Goal: Task Accomplishment & Management: Use online tool/utility

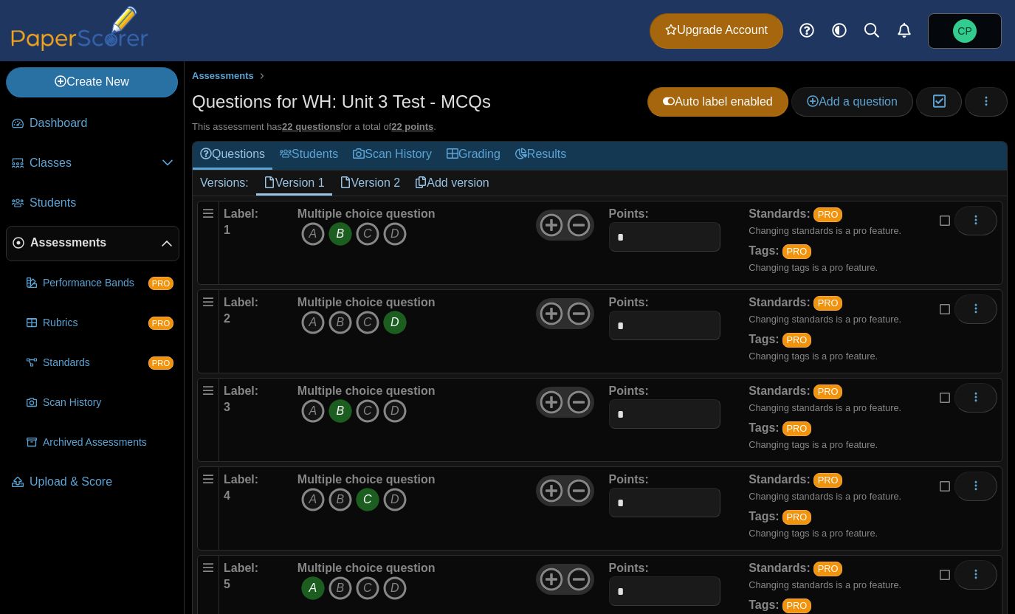
click at [980, 107] on span "button" at bounding box center [986, 101] width 12 height 13
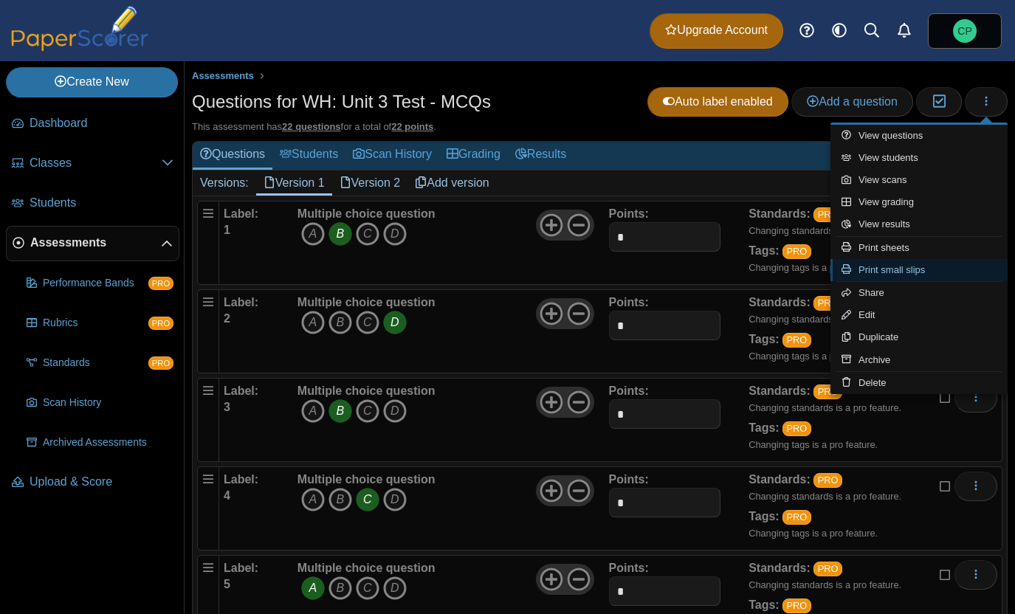
click at [872, 269] on link "Print small slips" at bounding box center [918, 270] width 177 height 22
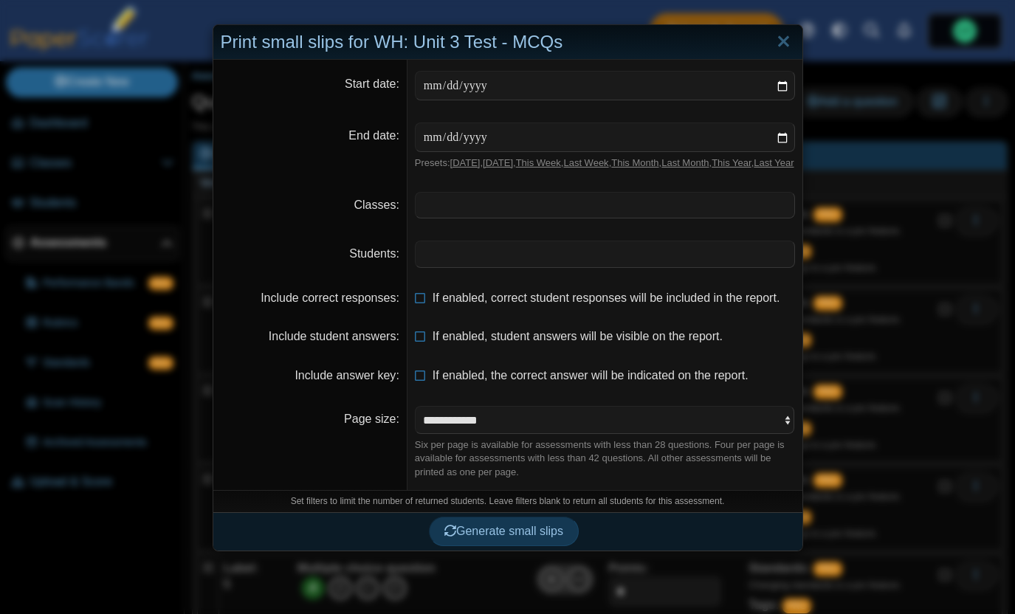
click at [456, 218] on span at bounding box center [604, 205] width 379 height 25
click at [442, 266] on span at bounding box center [604, 253] width 379 height 25
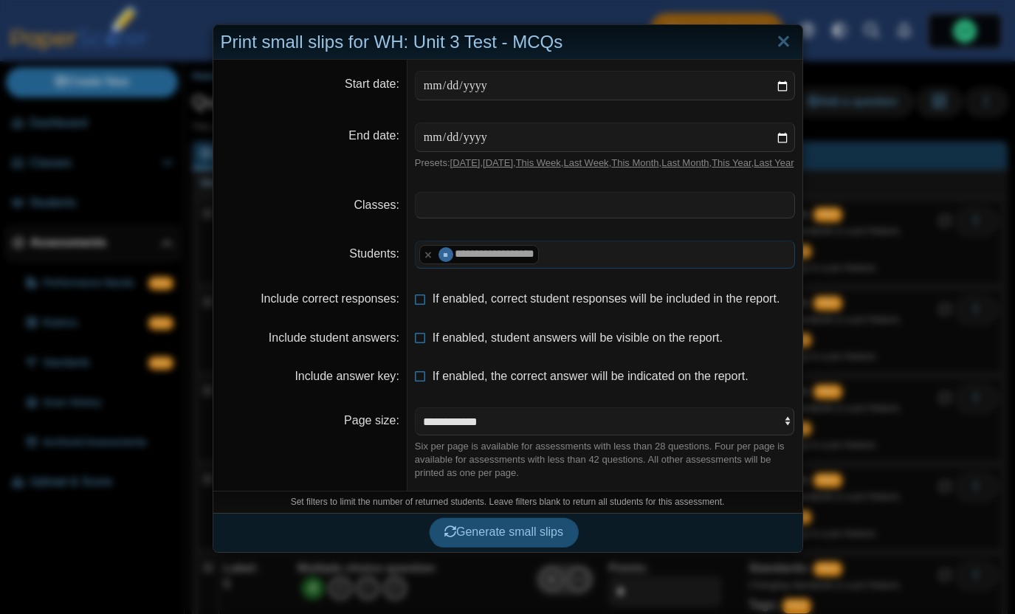
click at [469, 547] on button "Generate small slips" at bounding box center [504, 532] width 150 height 30
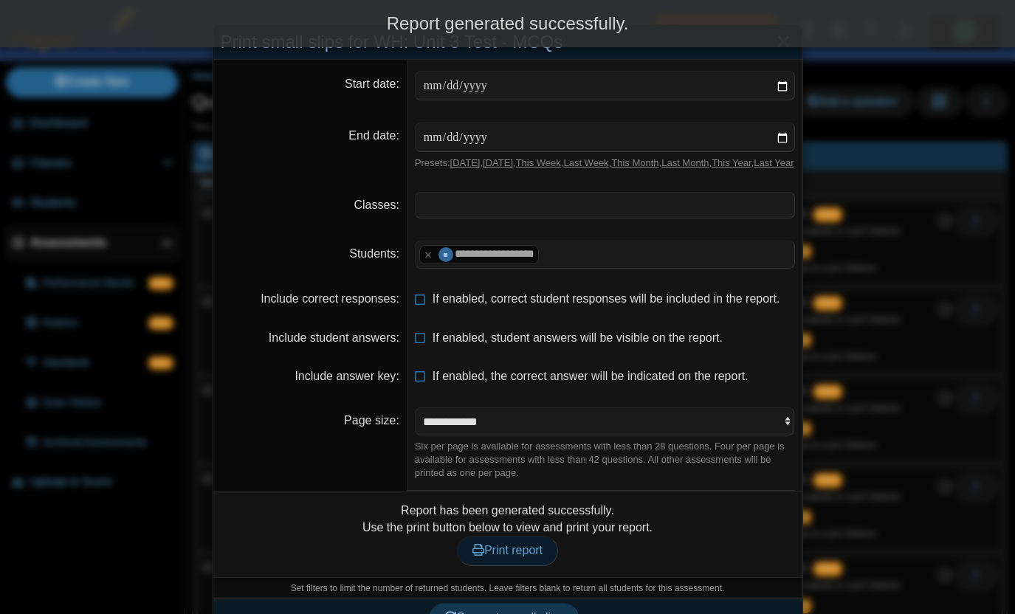
click at [472, 556] on icon at bounding box center [478, 550] width 12 height 12
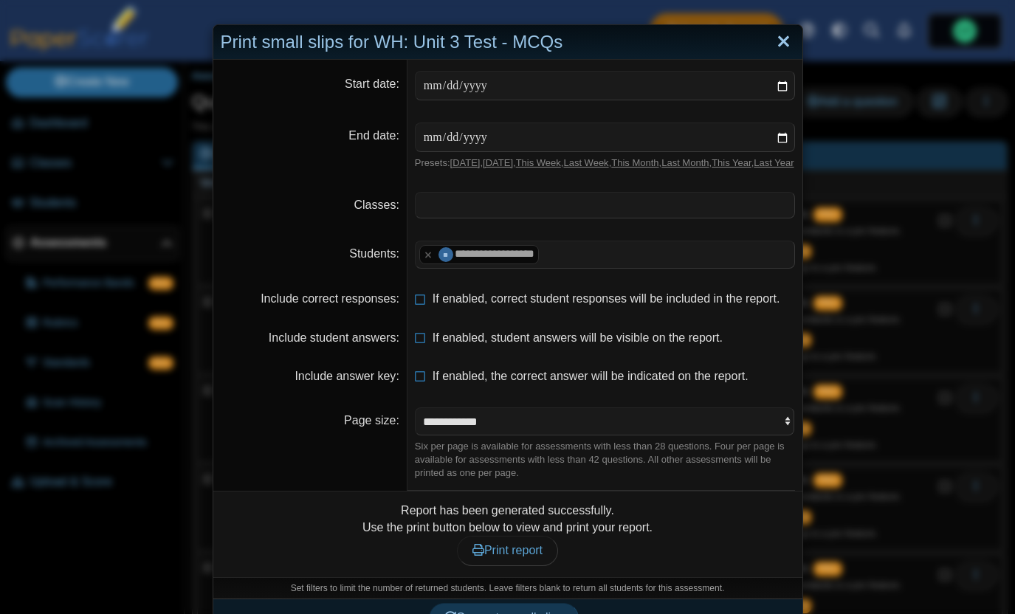
click at [777, 48] on link "Close" at bounding box center [783, 42] width 23 height 25
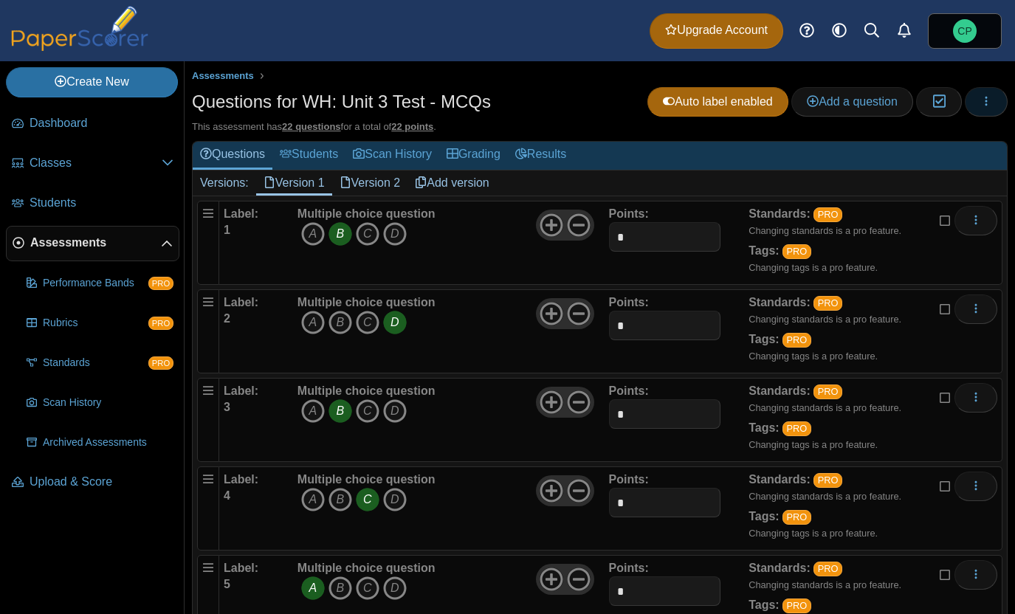
click at [980, 92] on button "button" at bounding box center [986, 102] width 43 height 30
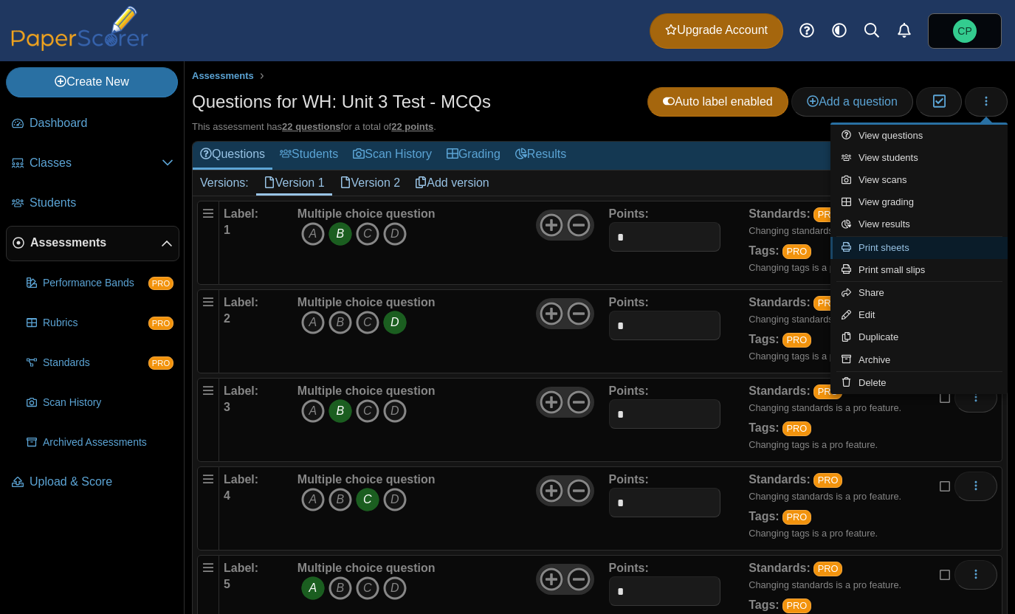
click at [867, 244] on link "Print sheets" at bounding box center [918, 248] width 177 height 22
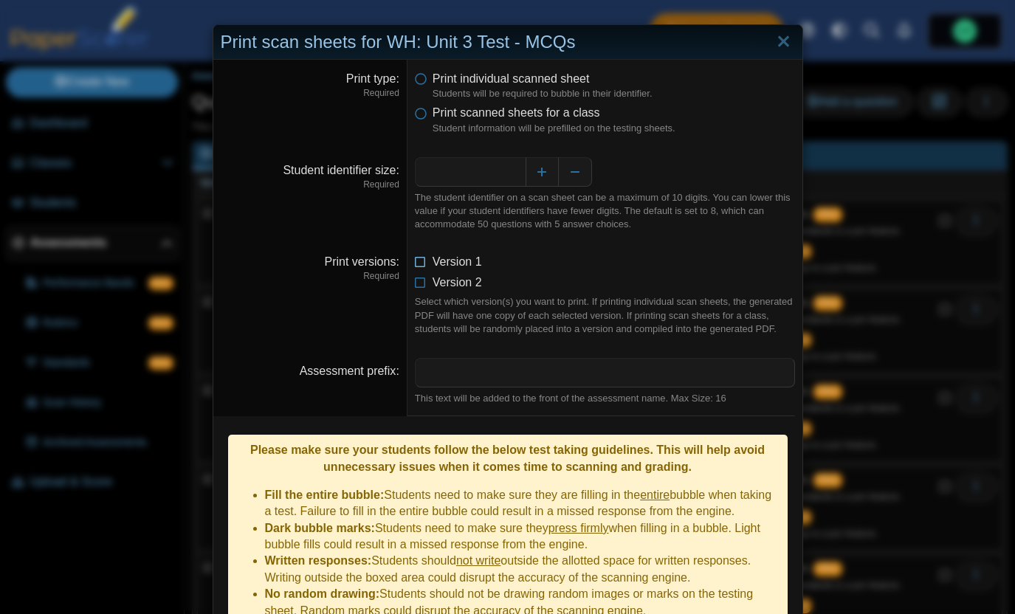
click at [415, 259] on icon at bounding box center [421, 259] width 12 height 10
click at [427, 283] on li "Version 2" at bounding box center [605, 283] width 380 height 16
click at [424, 283] on icon at bounding box center [421, 280] width 12 height 10
click at [429, 117] on li "Print scanned sheets for a class Student information will be prefilled on the t…" at bounding box center [605, 120] width 380 height 30
click at [418, 120] on li "Print scanned sheets for a class Student information will be prefilled on the t…" at bounding box center [605, 120] width 380 height 30
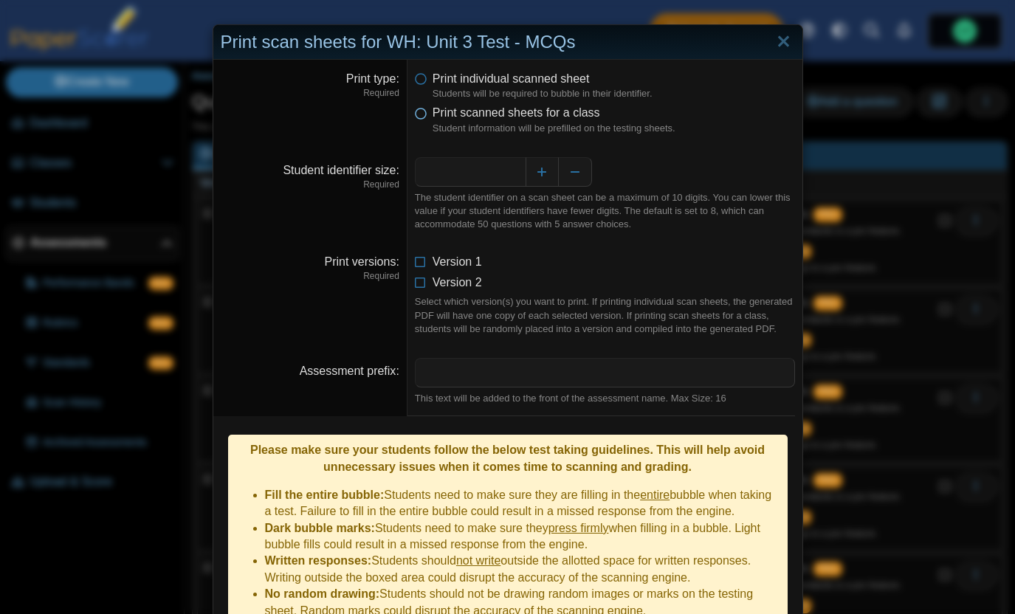
click at [418, 115] on icon at bounding box center [421, 110] width 12 height 10
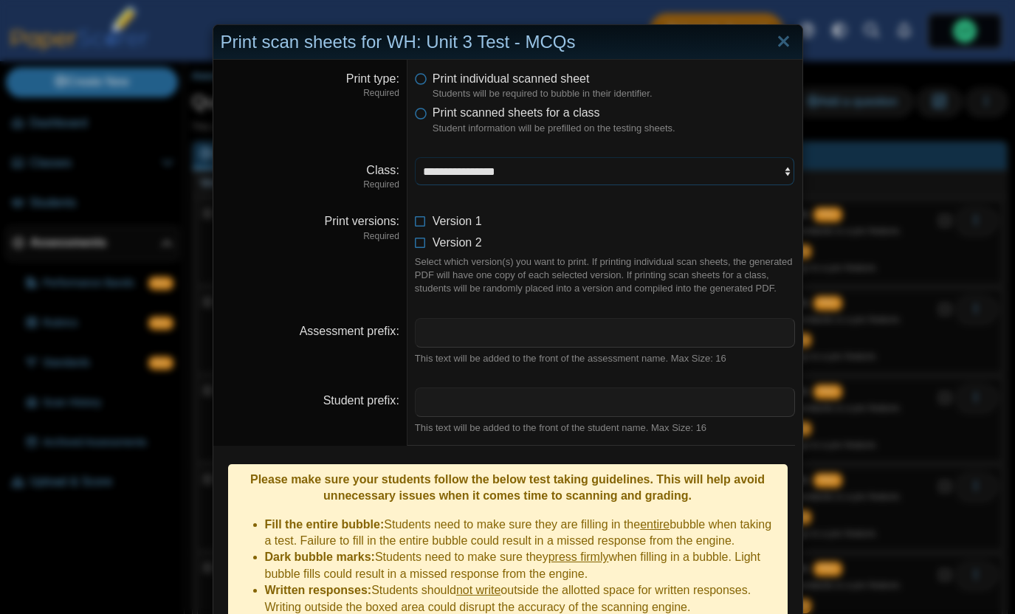
click at [449, 171] on select "**********" at bounding box center [605, 171] width 380 height 28
select select "**********"
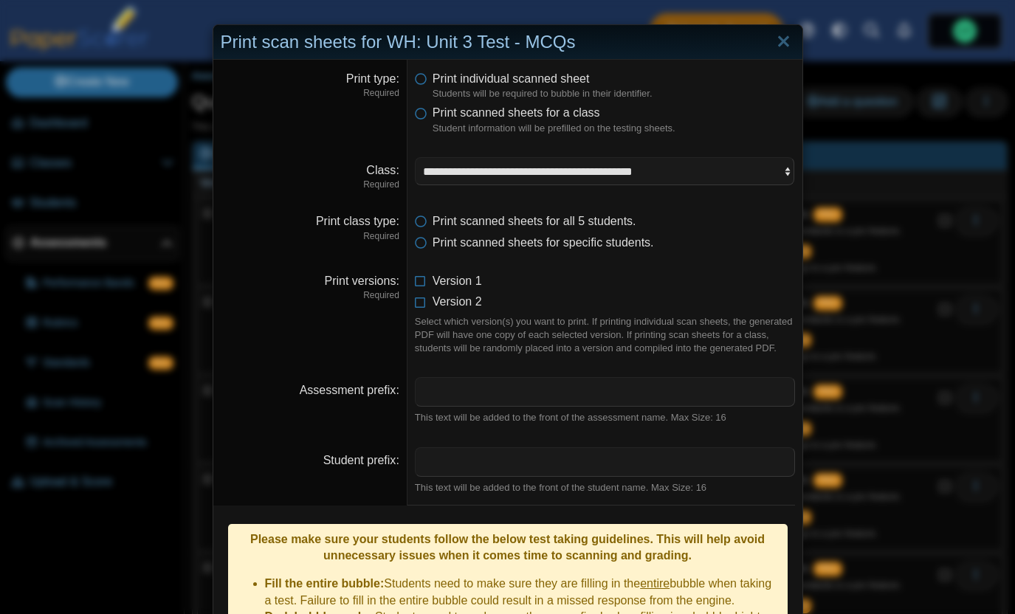
click at [401, 325] on dt "Print versions Required" at bounding box center [310, 314] width 194 height 104
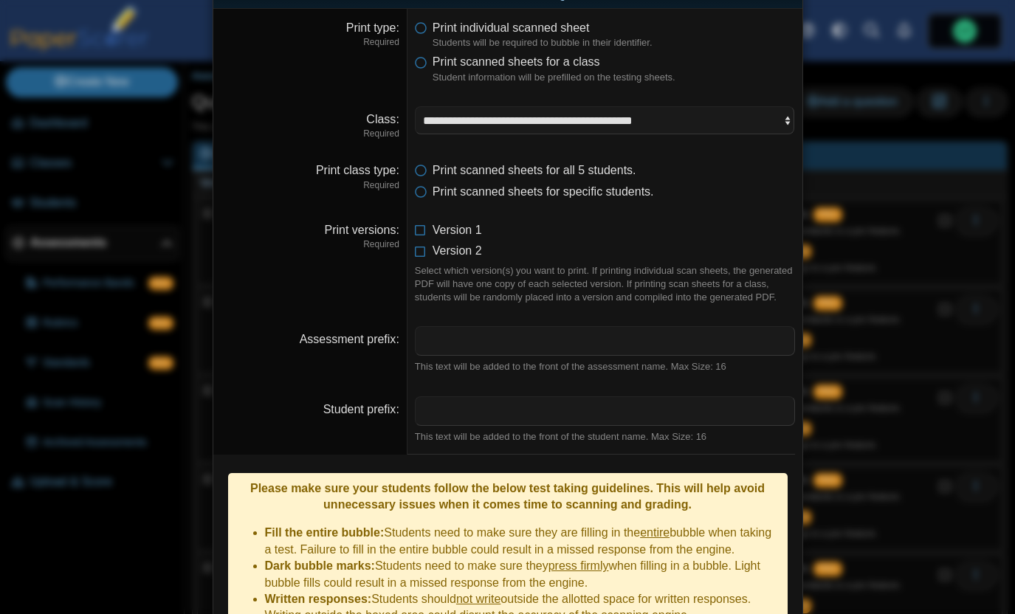
scroll to position [63, 0]
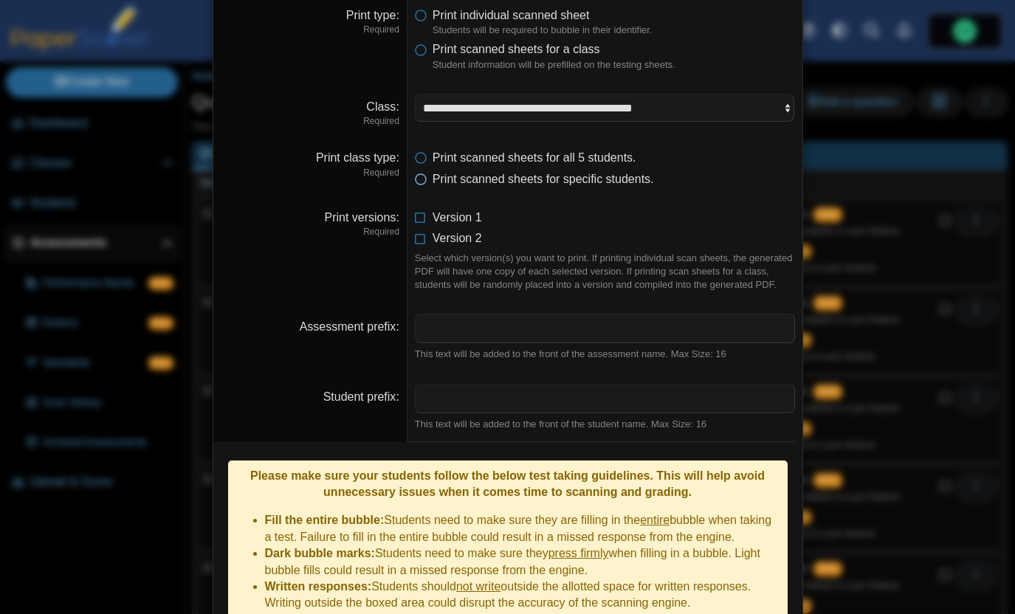
click at [452, 182] on span "Print scanned sheets for specific students." at bounding box center [542, 179] width 221 height 13
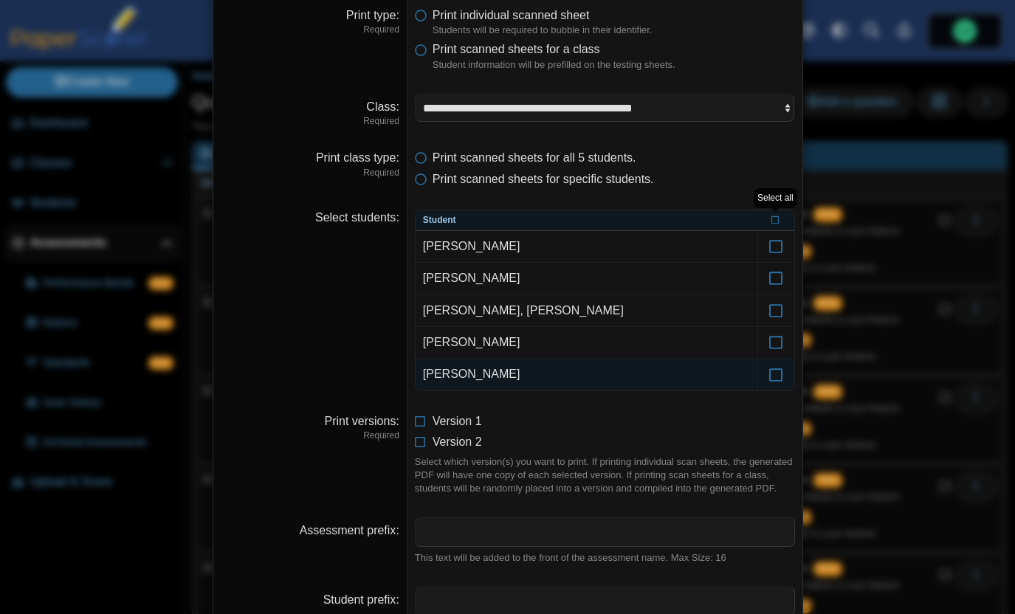
drag, startPoint x: 668, startPoint y: 376, endPoint x: 677, endPoint y: 376, distance: 8.9
click at [670, 376] on td "[PERSON_NAME]" at bounding box center [586, 374] width 342 height 31
click at [677, 376] on td "[PERSON_NAME]" at bounding box center [586, 374] width 342 height 31
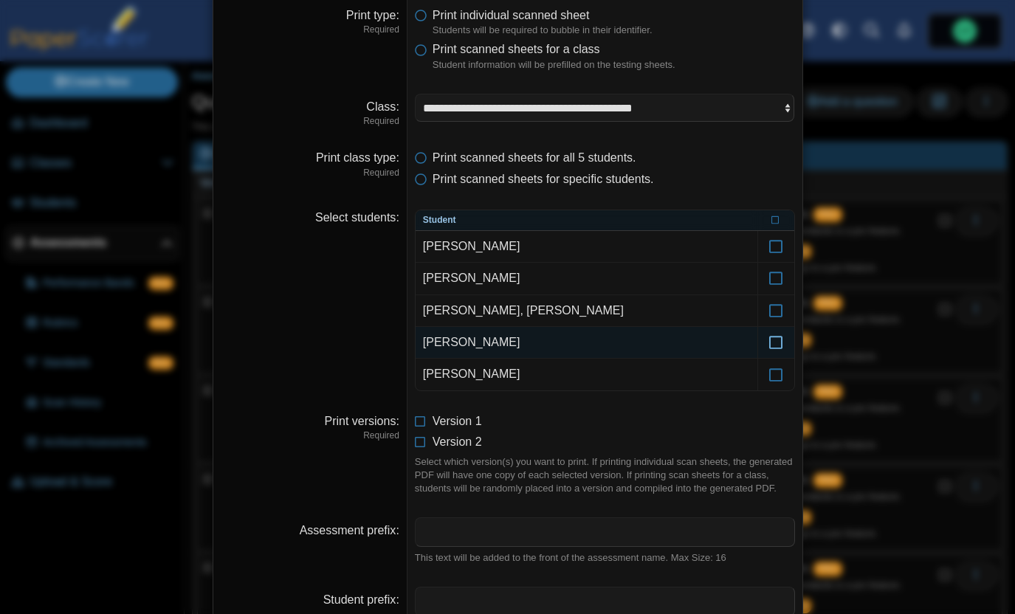
click at [772, 342] on icon at bounding box center [775, 335] width 15 height 13
click at [603, 496] on div "Select which version(s) you want to print. If printing individual scan sheets, …" at bounding box center [605, 475] width 380 height 41
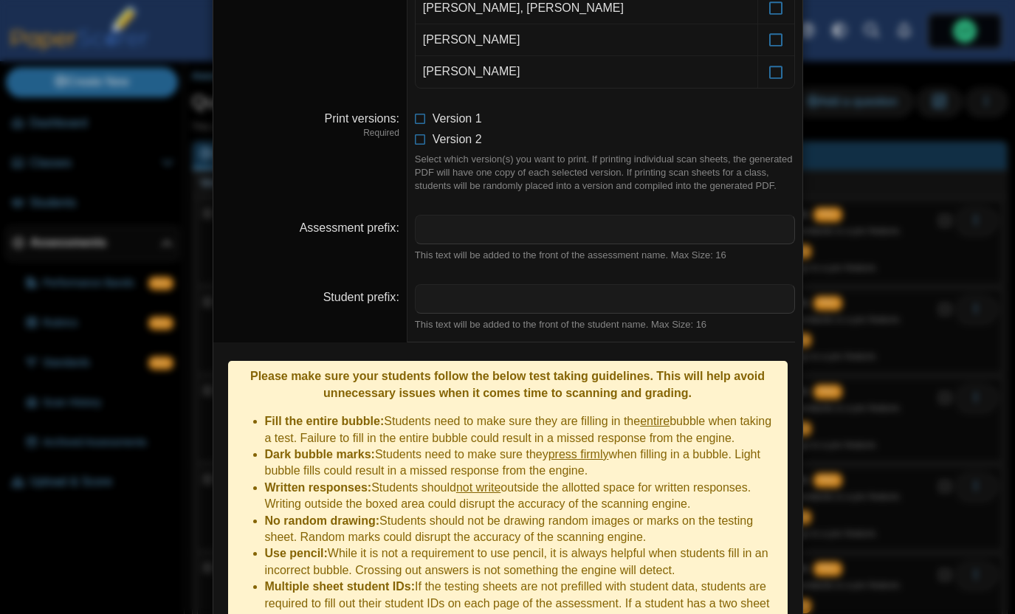
scroll to position [458, 0]
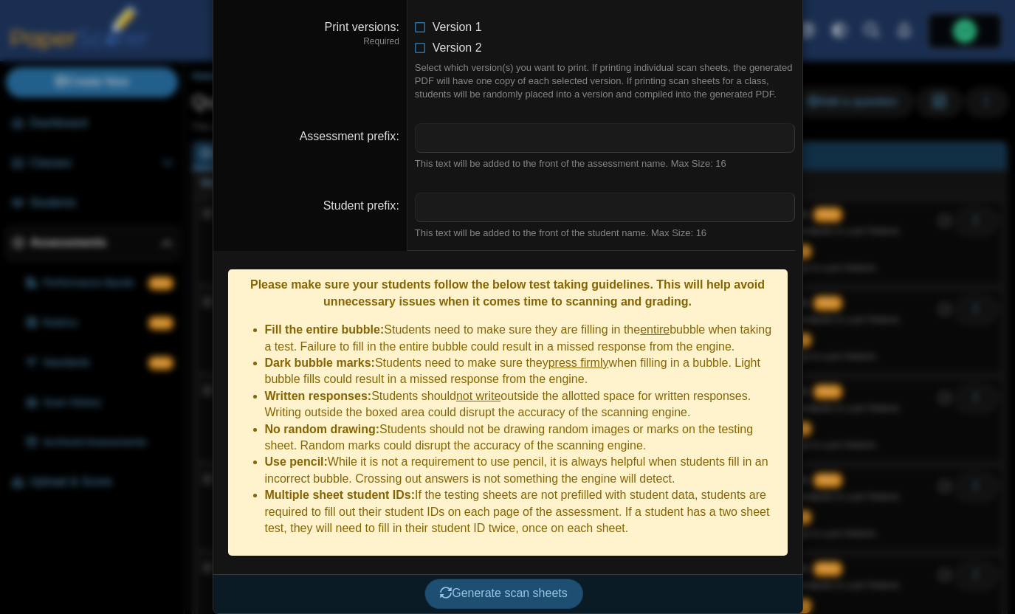
click at [488, 594] on button "Generate scan sheets" at bounding box center [503, 594] width 159 height 30
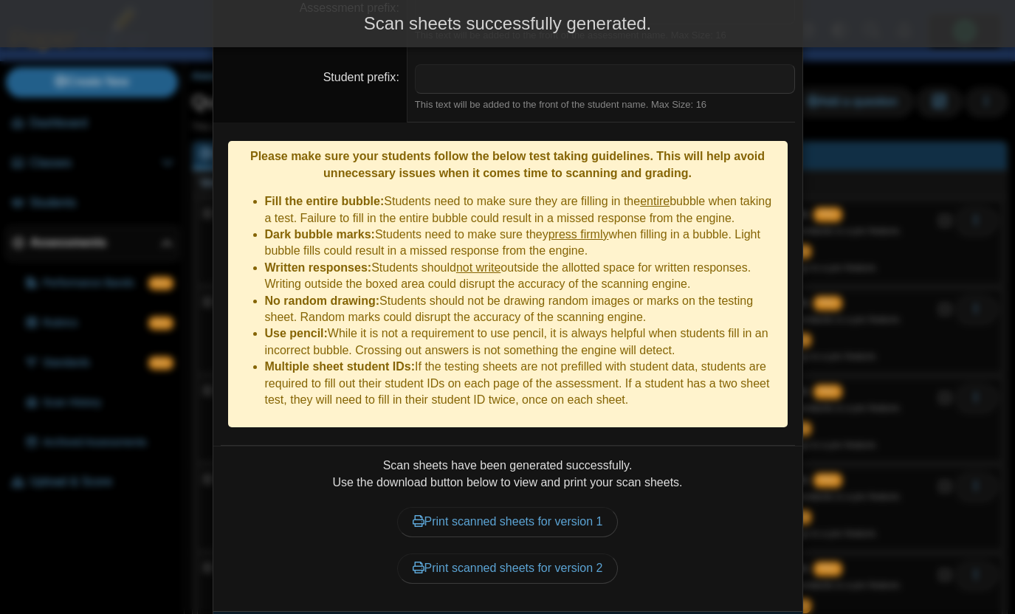
scroll to position [623, 0]
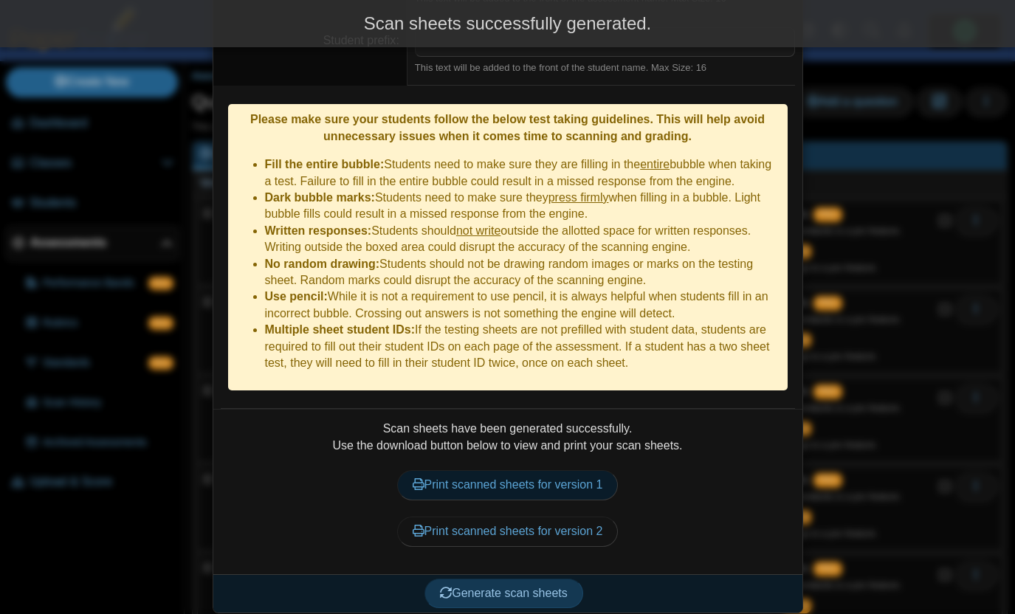
click at [465, 478] on link "Print scanned sheets for version 1" at bounding box center [507, 485] width 221 height 30
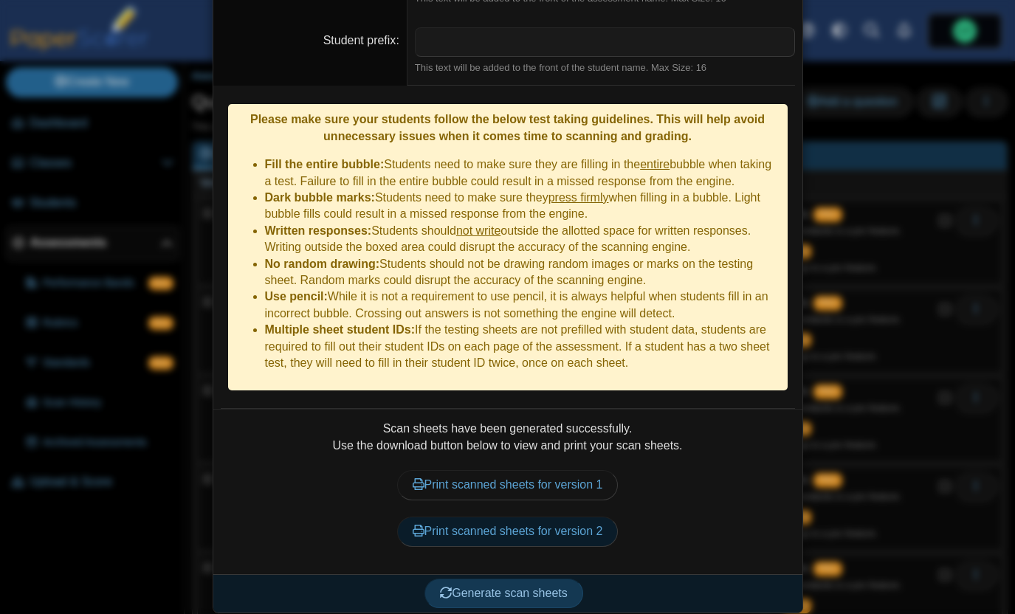
click at [539, 531] on link "Print scanned sheets for version 2" at bounding box center [507, 532] width 221 height 30
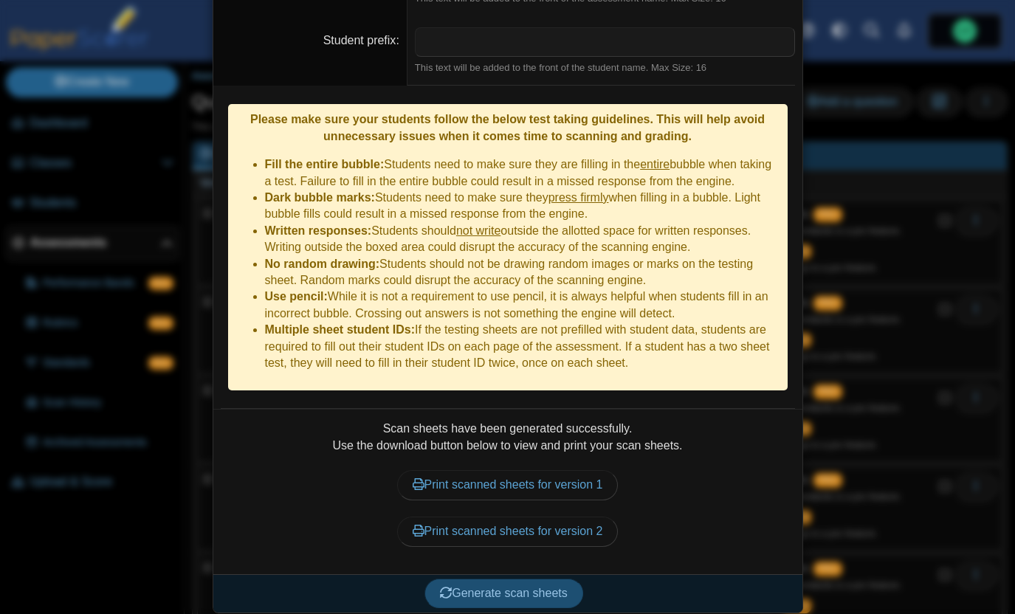
click at [497, 590] on span "Generate scan sheets" at bounding box center [504, 593] width 128 height 13
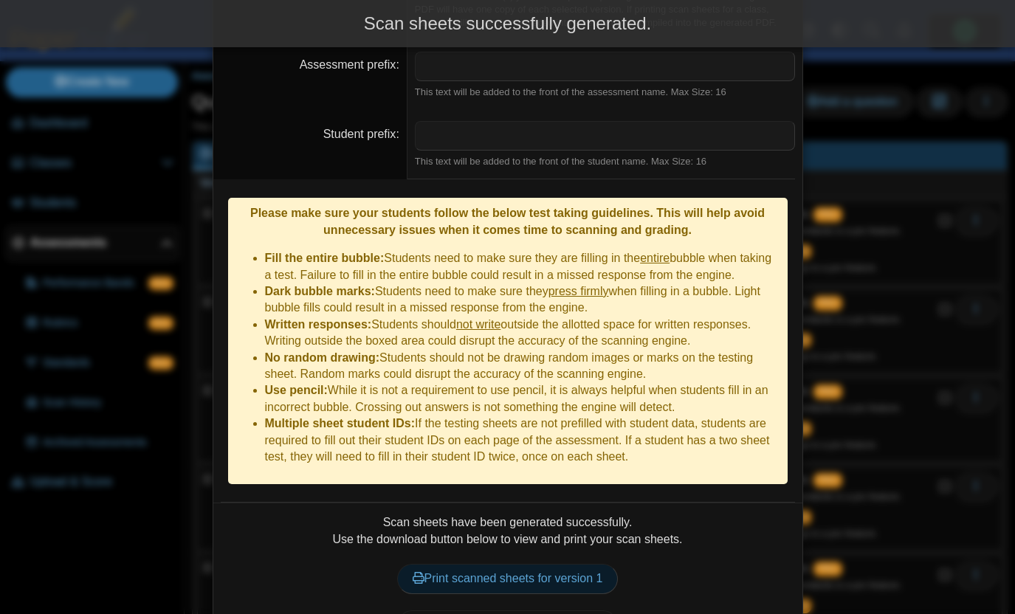
click at [497, 568] on link "Print scanned sheets for version 1" at bounding box center [507, 579] width 221 height 30
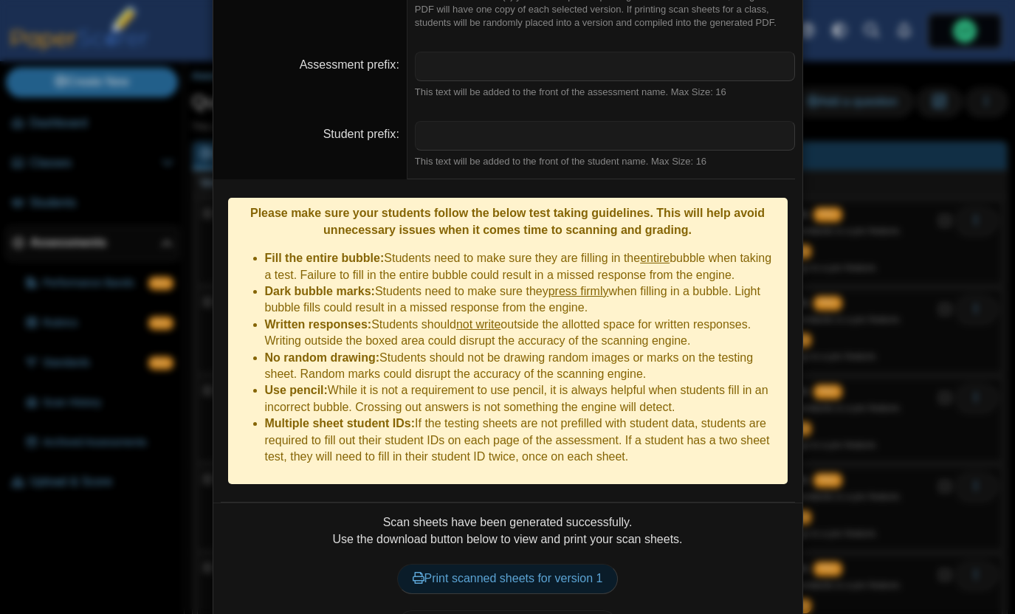
scroll to position [623, 0]
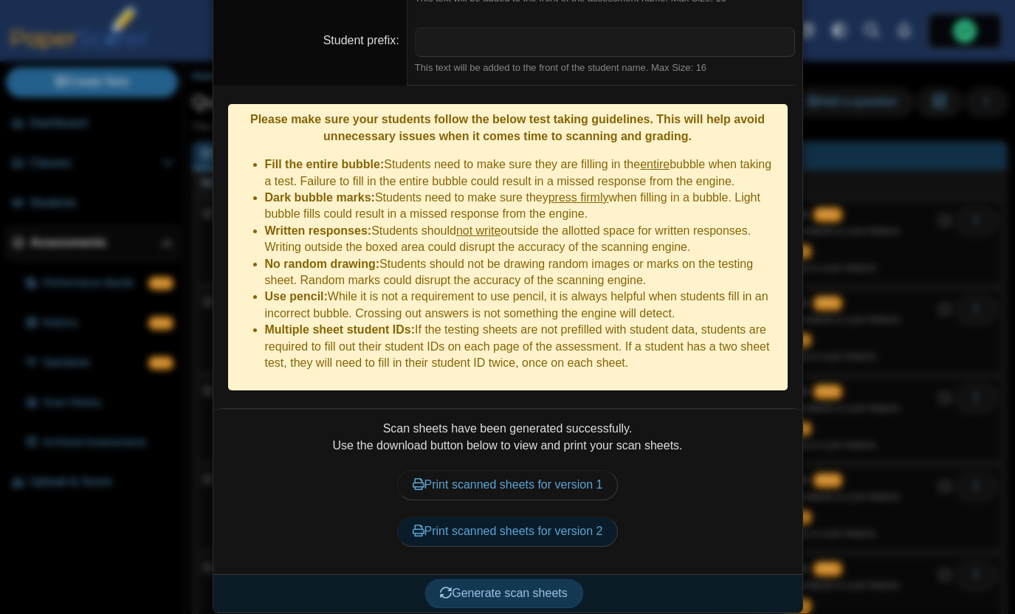
click at [559, 518] on link "Print scanned sheets for version 2" at bounding box center [507, 532] width 221 height 30
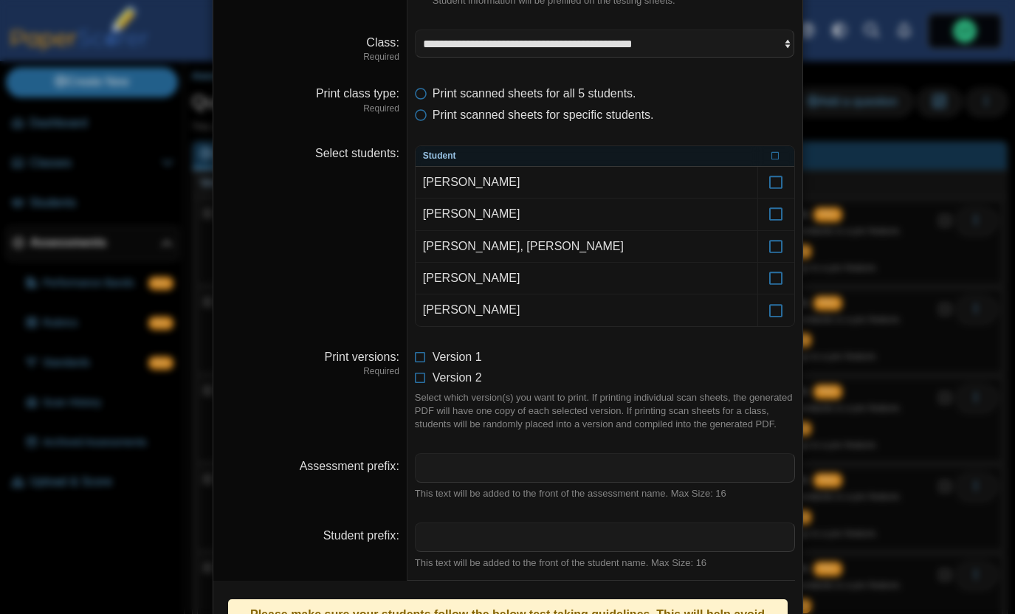
scroll to position [0, 0]
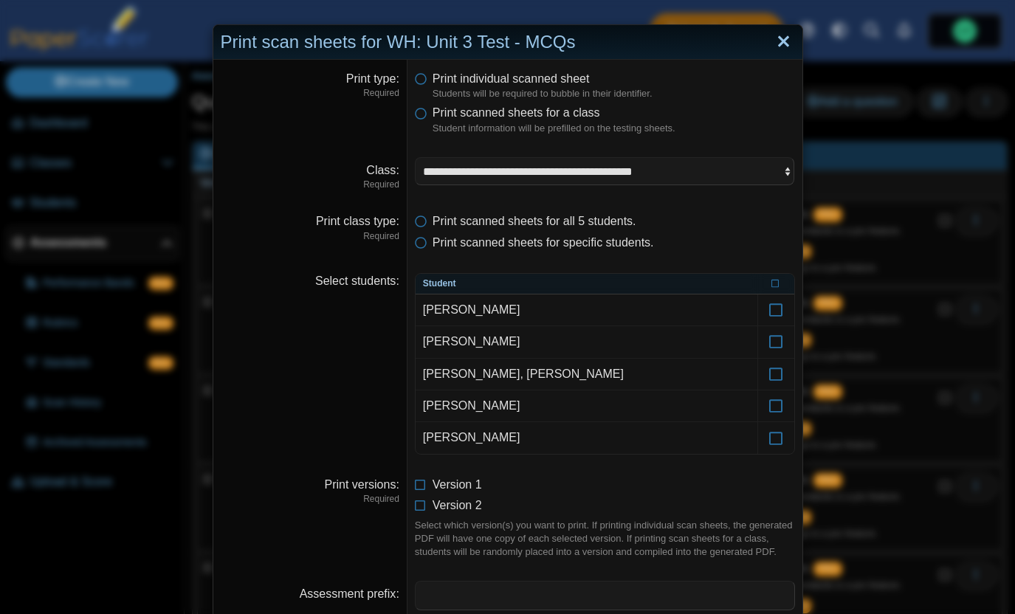
click at [789, 41] on link "Close" at bounding box center [783, 42] width 23 height 25
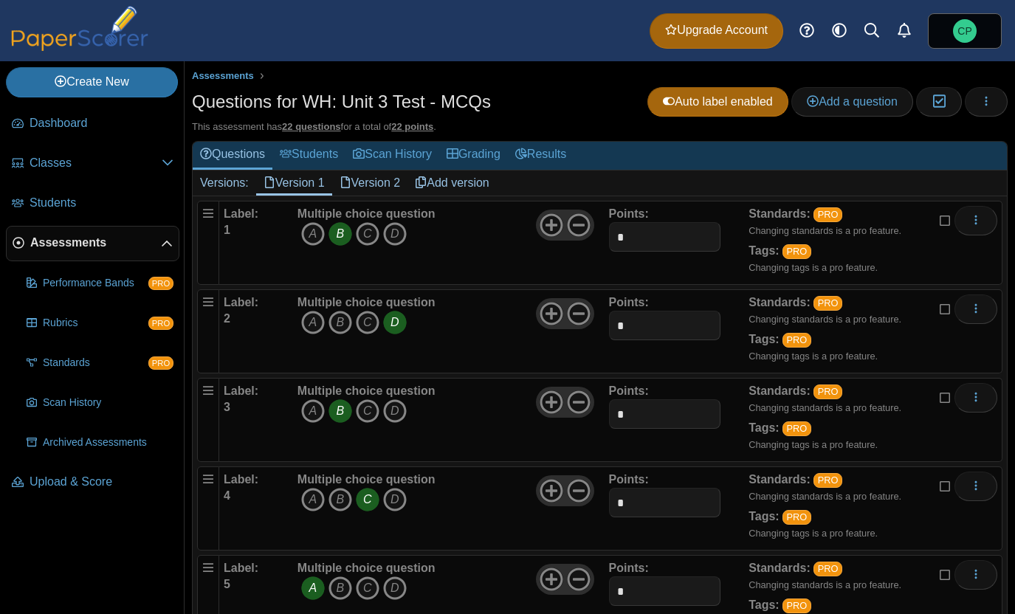
drag, startPoint x: 491, startPoint y: 106, endPoint x: 191, endPoint y: 114, distance: 299.7
click at [191, 114] on div "Assessments Questions for WH: Unit 3 Test - MCQs Auto label enabled Add a quest…" at bounding box center [599, 337] width 830 height 553
click at [983, 106] on icon "button" at bounding box center [986, 101] width 12 height 12
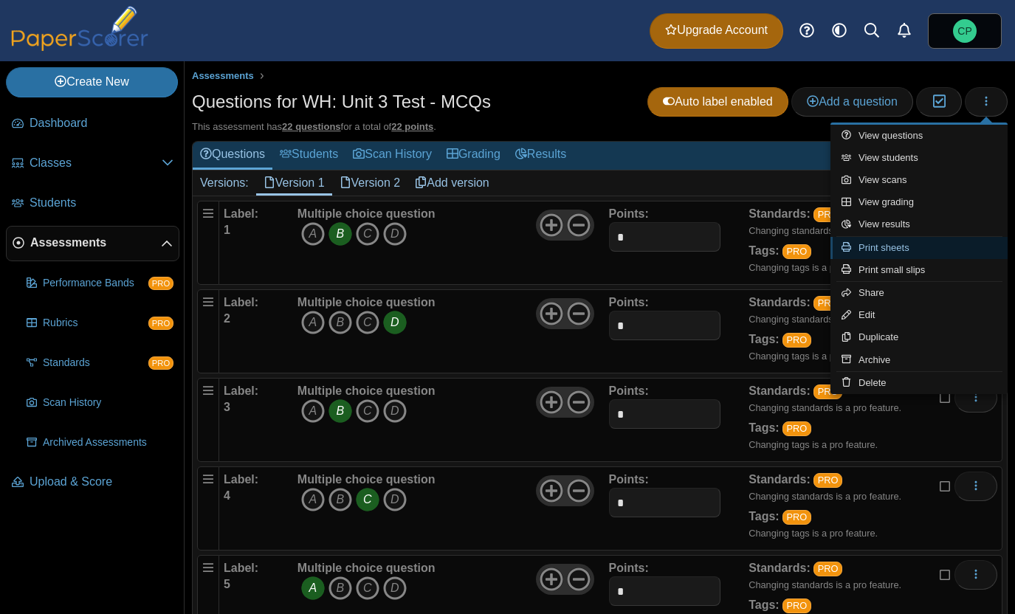
click at [872, 253] on link "Print sheets" at bounding box center [918, 248] width 177 height 22
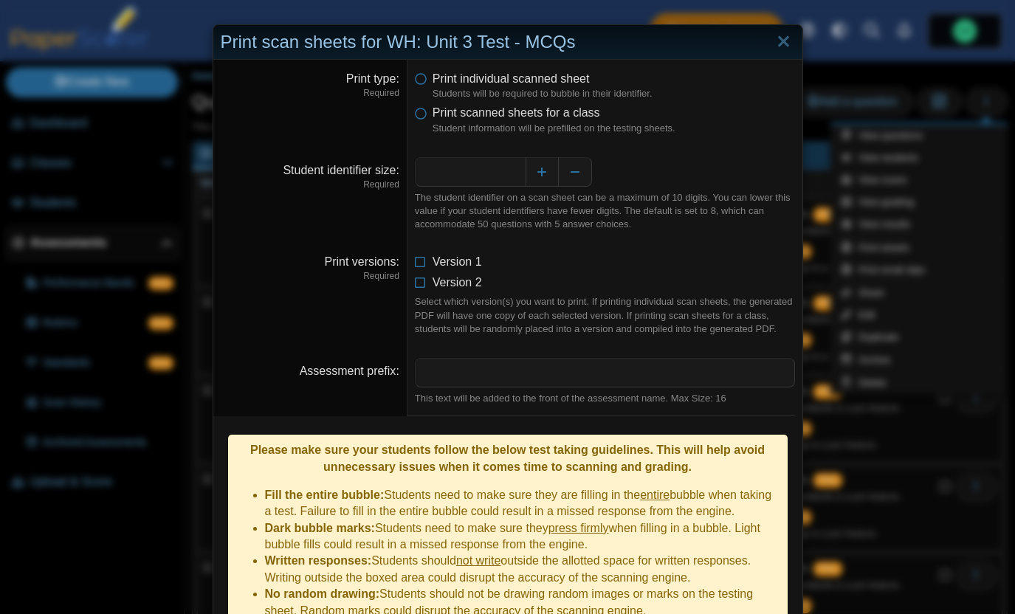
click at [431, 264] on li "Version 1" at bounding box center [605, 262] width 380 height 16
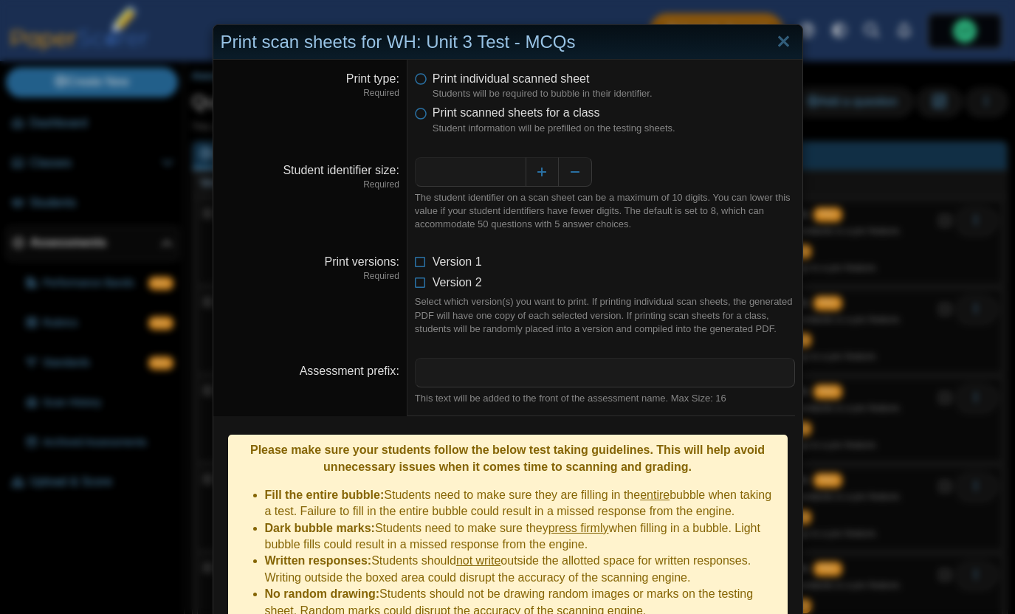
click at [412, 264] on dd "Version 1 Version 2 Select which version(s) you want to print. If printing indi…" at bounding box center [604, 295] width 395 height 104
click at [415, 264] on icon at bounding box center [421, 259] width 12 height 10
click at [415, 282] on icon at bounding box center [421, 280] width 12 height 10
drag, startPoint x: 521, startPoint y: 180, endPoint x: 483, endPoint y: 178, distance: 37.7
click at [483, 179] on input "*" at bounding box center [470, 172] width 111 height 30
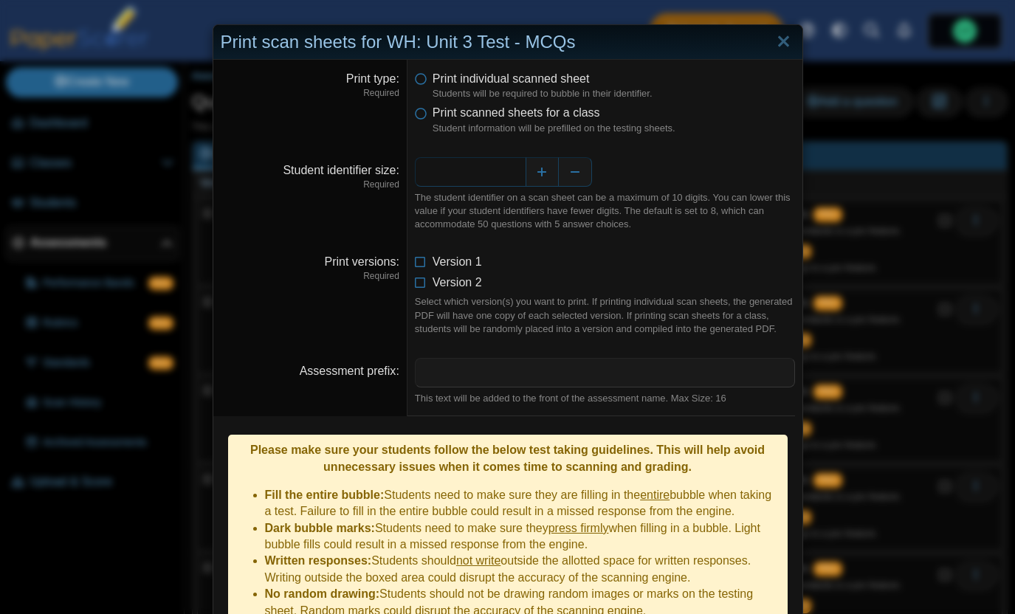
type input "*"
click at [679, 194] on div "The student identifier on a scan sheet can be a maximum of 10 digits. You can l…" at bounding box center [605, 211] width 380 height 41
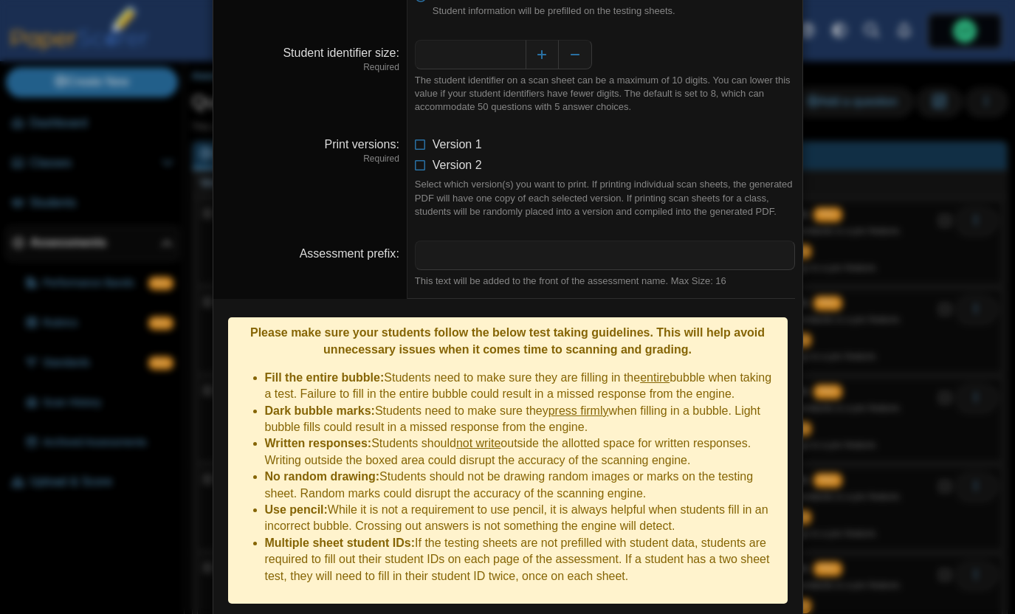
scroll to position [165, 0]
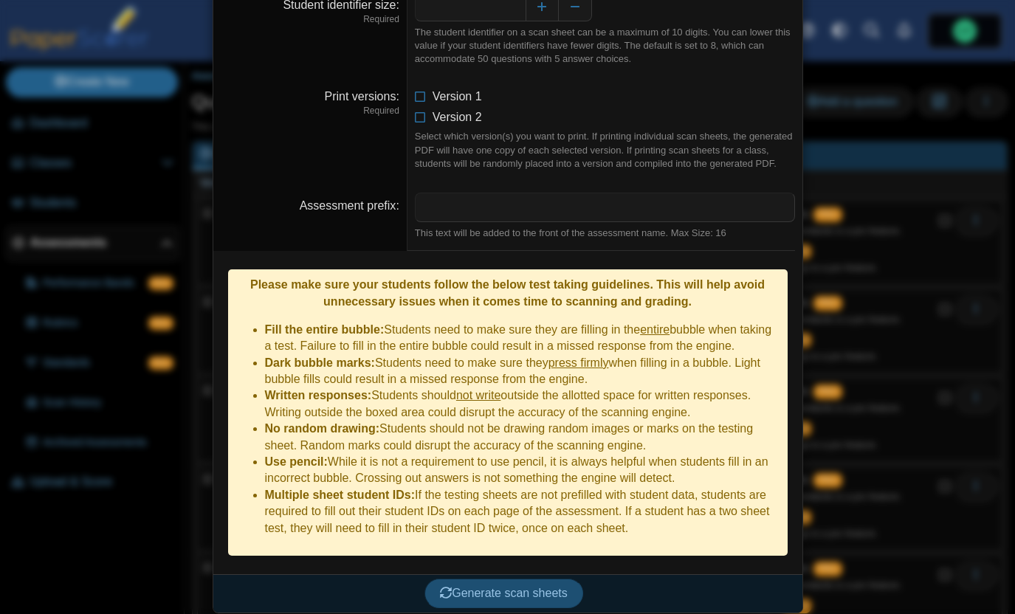
click at [549, 587] on span "Generate scan sheets" at bounding box center [504, 593] width 128 height 13
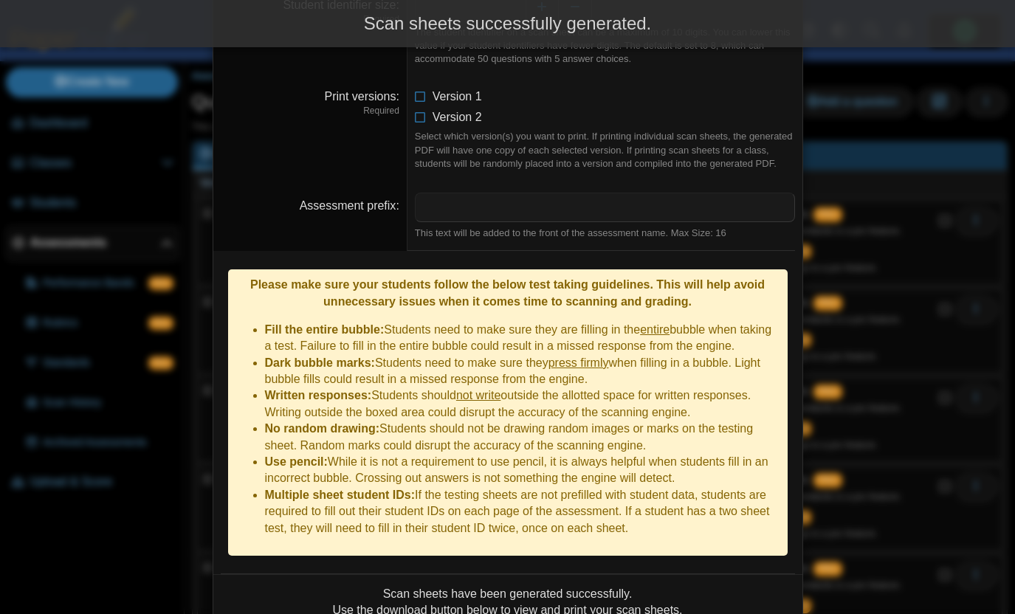
scroll to position [330, 0]
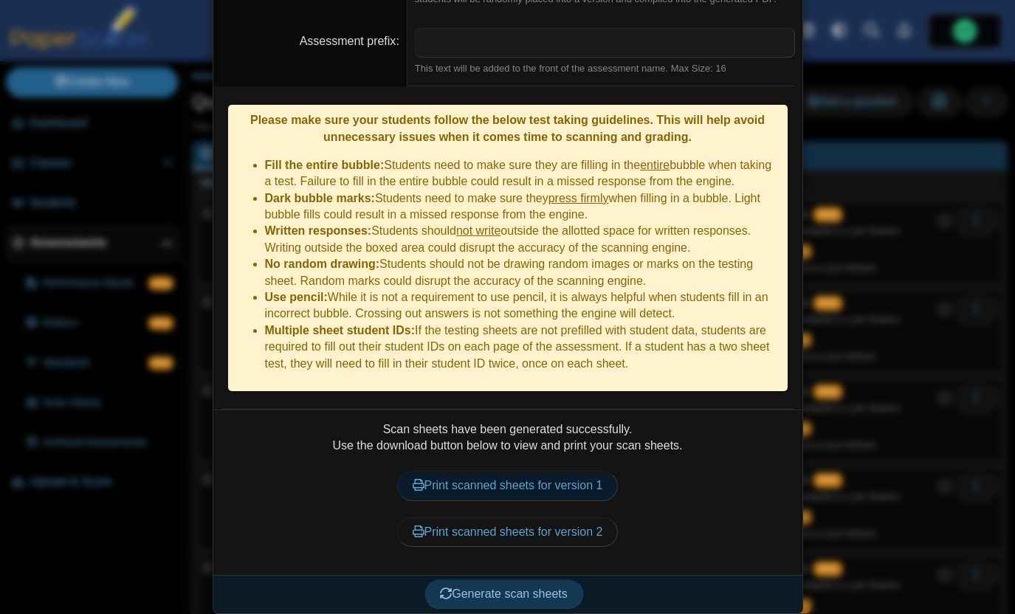
click at [519, 493] on link "Print scanned sheets for version 1" at bounding box center [507, 486] width 221 height 30
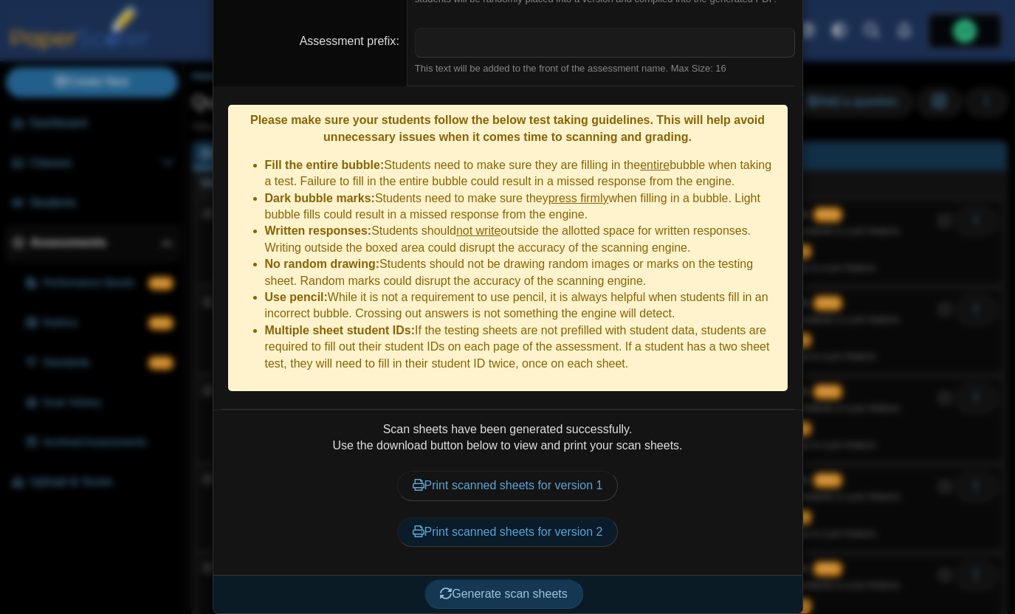
click at [562, 531] on link "Print scanned sheets for version 2" at bounding box center [507, 532] width 221 height 30
